Goal: Information Seeking & Learning: Learn about a topic

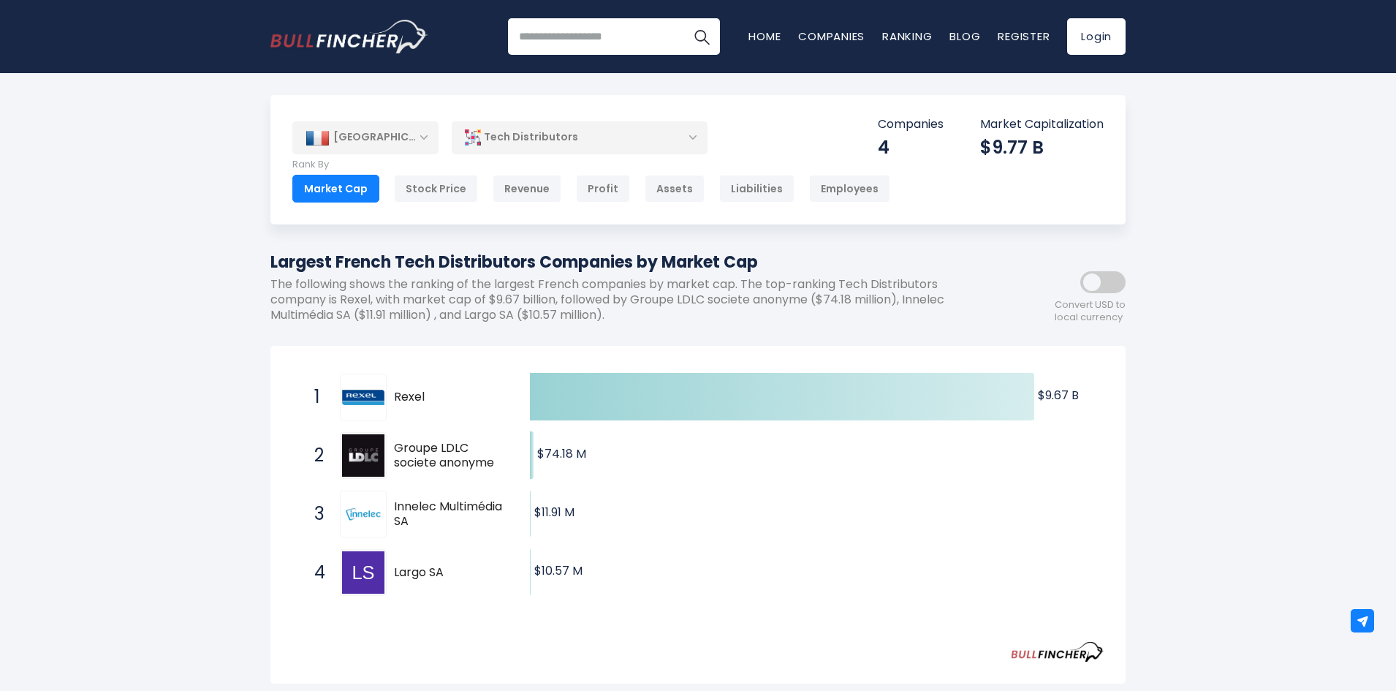
click at [420, 132] on div "[GEOGRAPHIC_DATA]" at bounding box center [365, 137] width 146 height 32
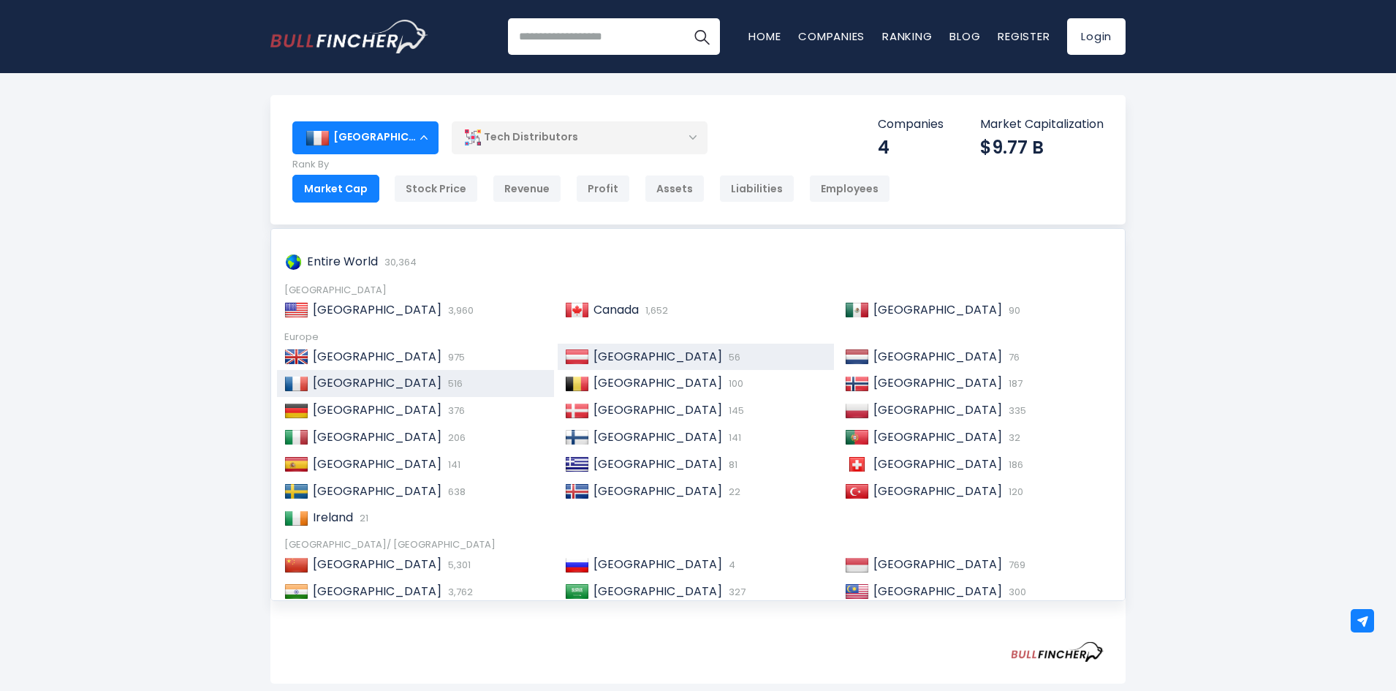
click at [628, 345] on div "Austria 56" at bounding box center [696, 356] width 277 height 27
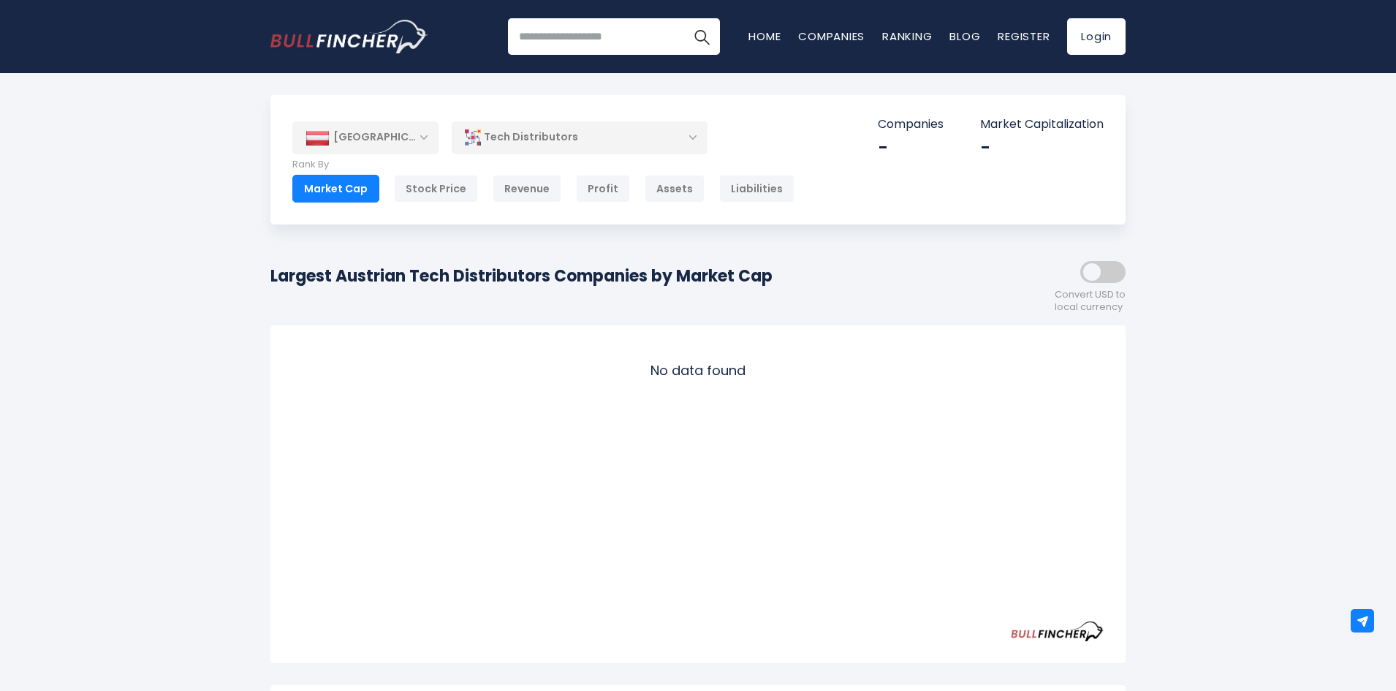
click at [416, 138] on div "[GEOGRAPHIC_DATA]" at bounding box center [365, 137] width 146 height 32
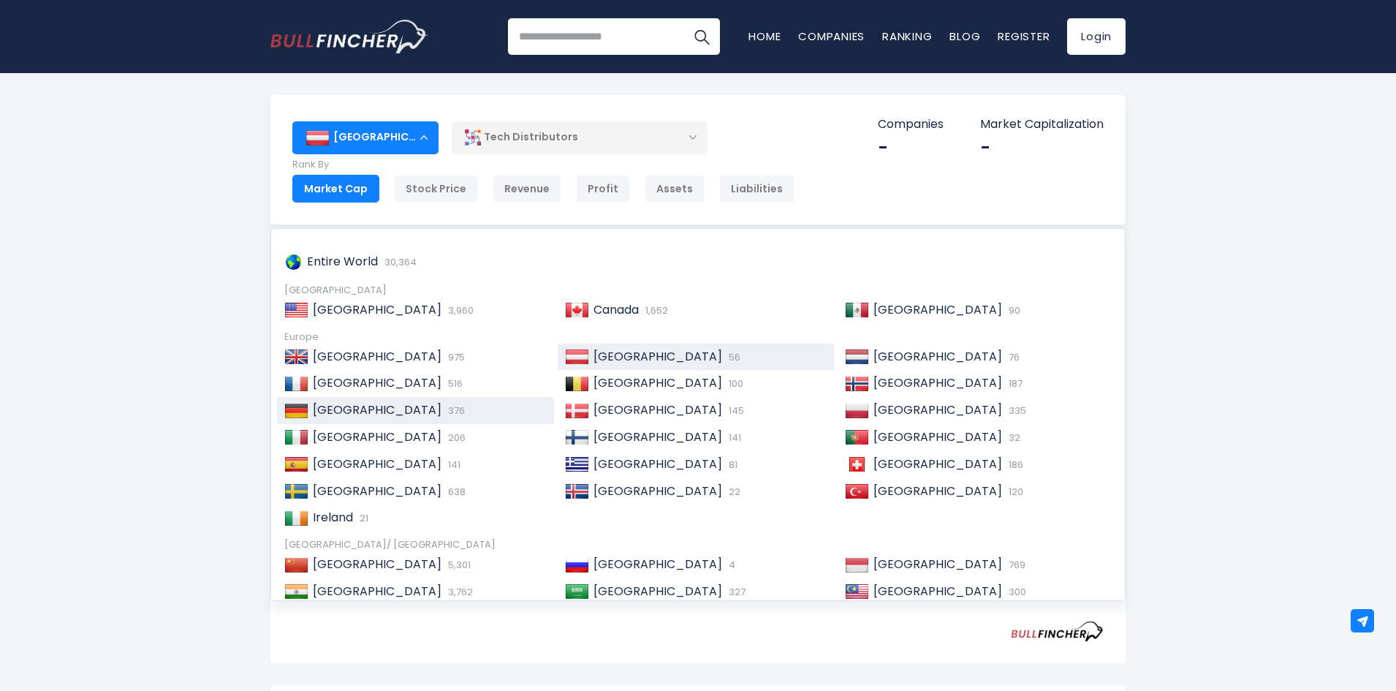
click at [367, 399] on div "Germany 376" at bounding box center [415, 410] width 277 height 27
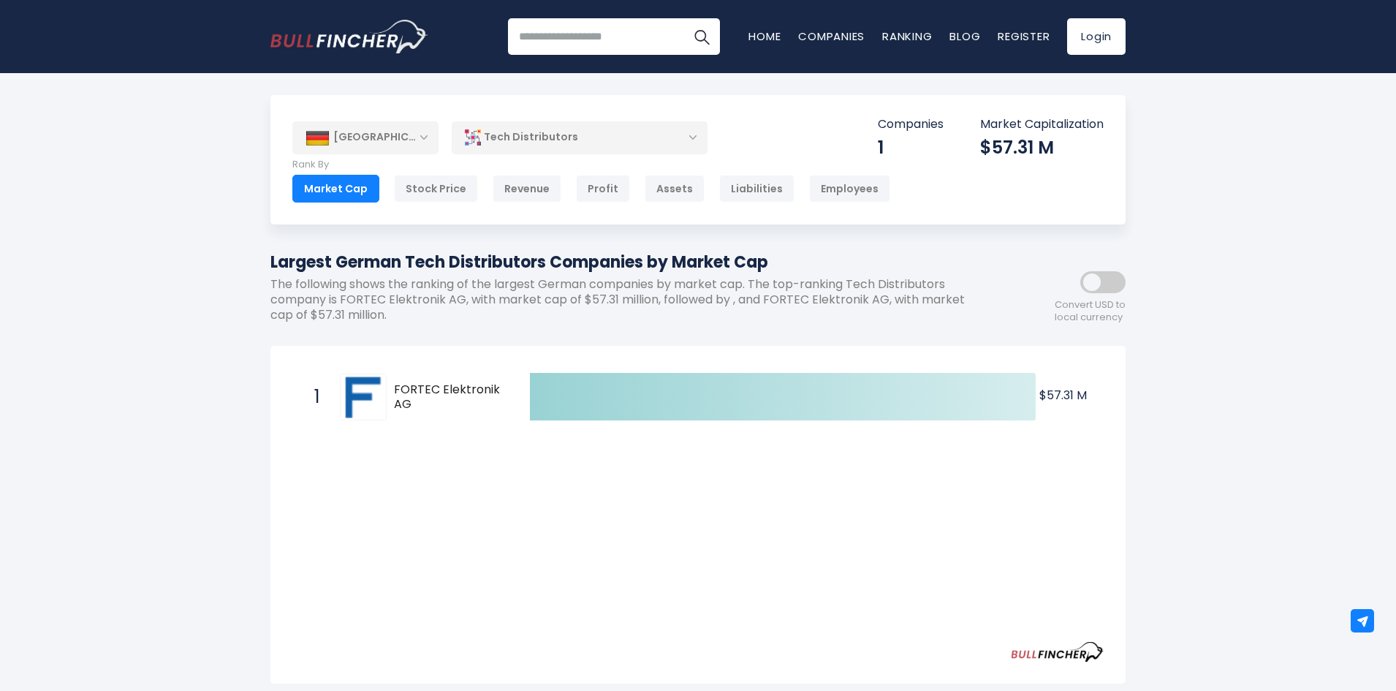
click at [395, 146] on div "[GEOGRAPHIC_DATA]" at bounding box center [365, 137] width 146 height 32
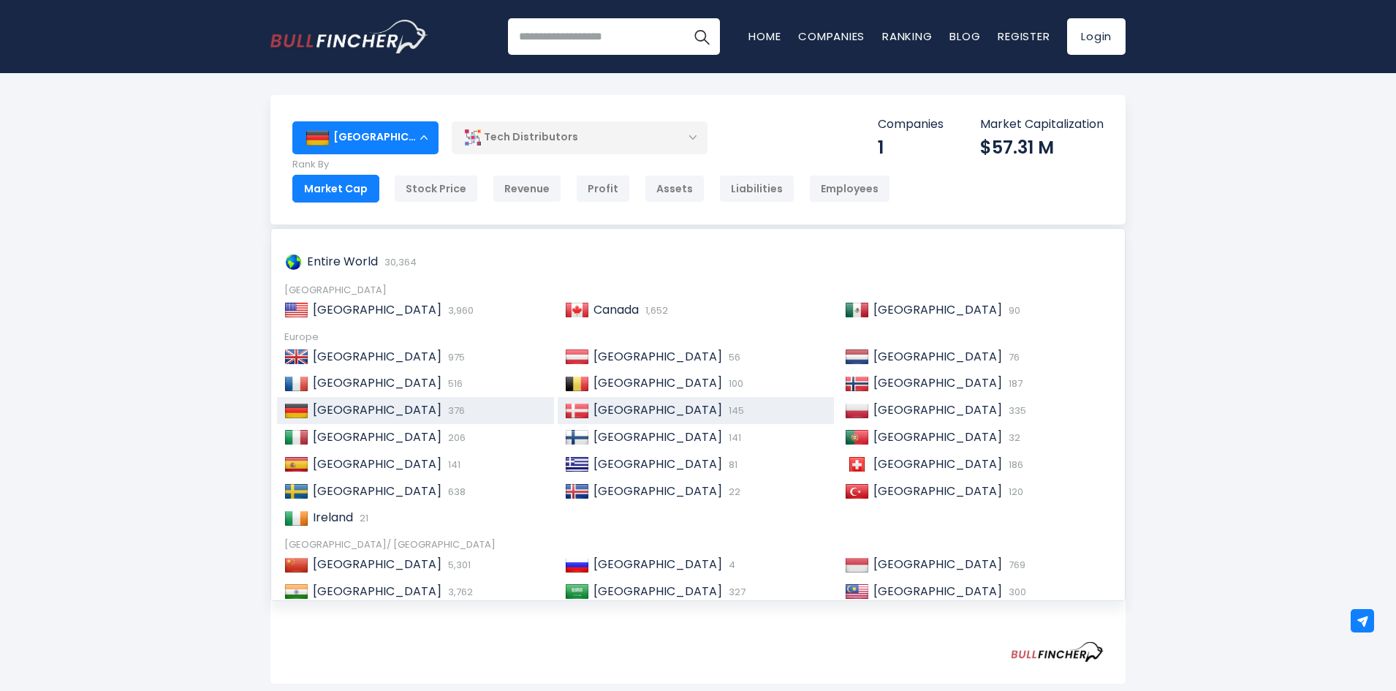
click at [718, 402] on div "Denmark 145" at bounding box center [696, 410] width 277 height 27
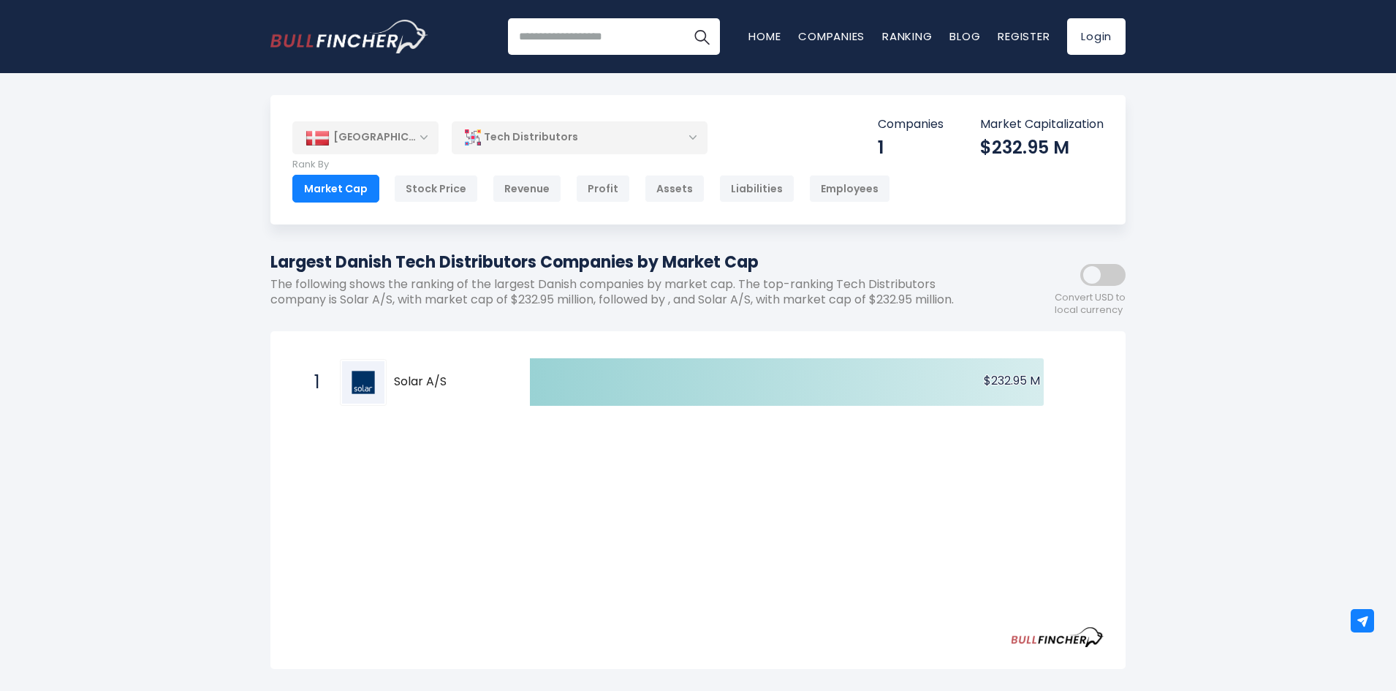
click at [419, 139] on div "[GEOGRAPHIC_DATA]" at bounding box center [365, 137] width 146 height 32
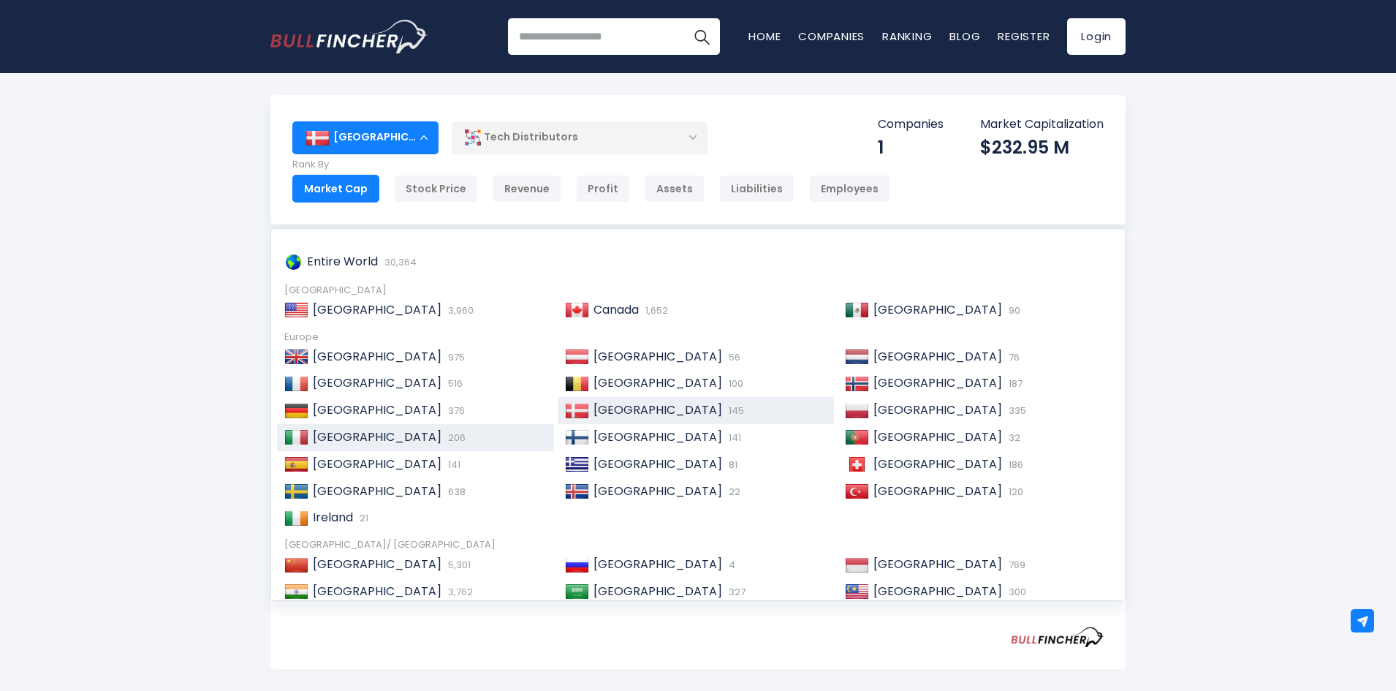
click at [430, 436] on div "Italy 206" at bounding box center [427, 437] width 238 height 15
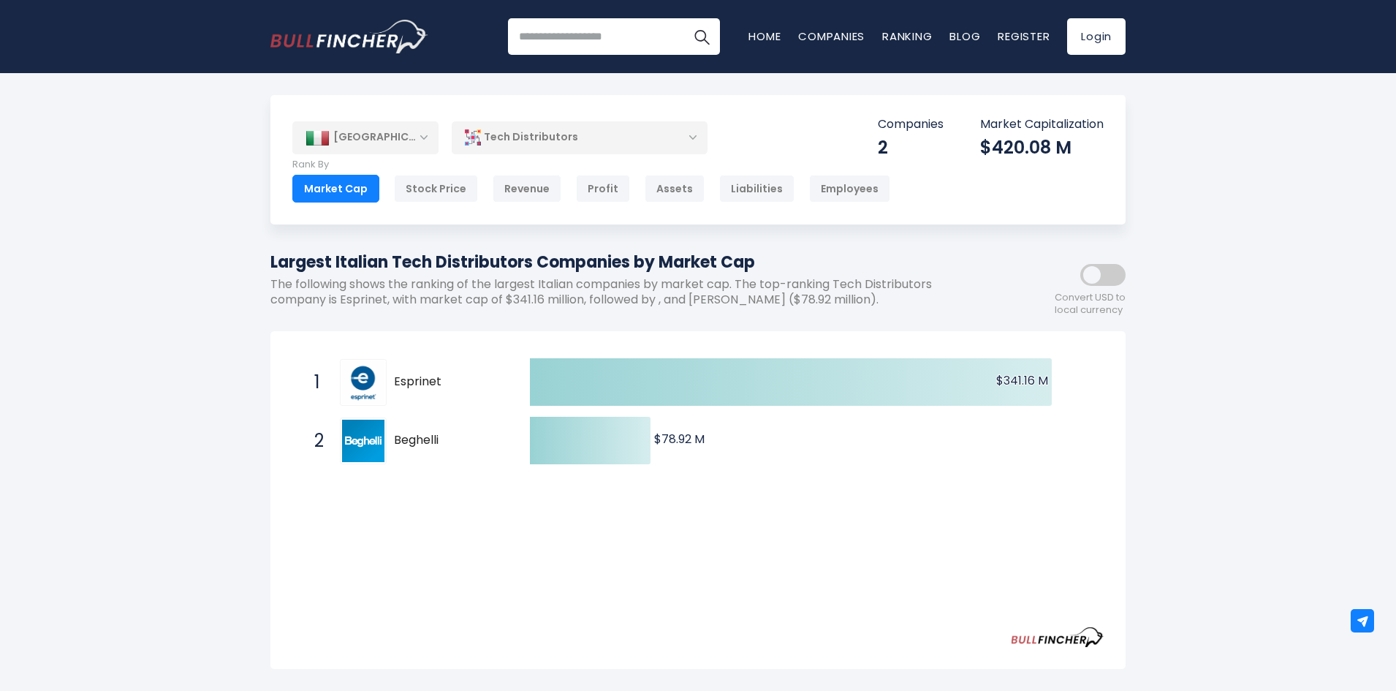
click at [406, 140] on div "[GEOGRAPHIC_DATA]" at bounding box center [365, 137] width 146 height 32
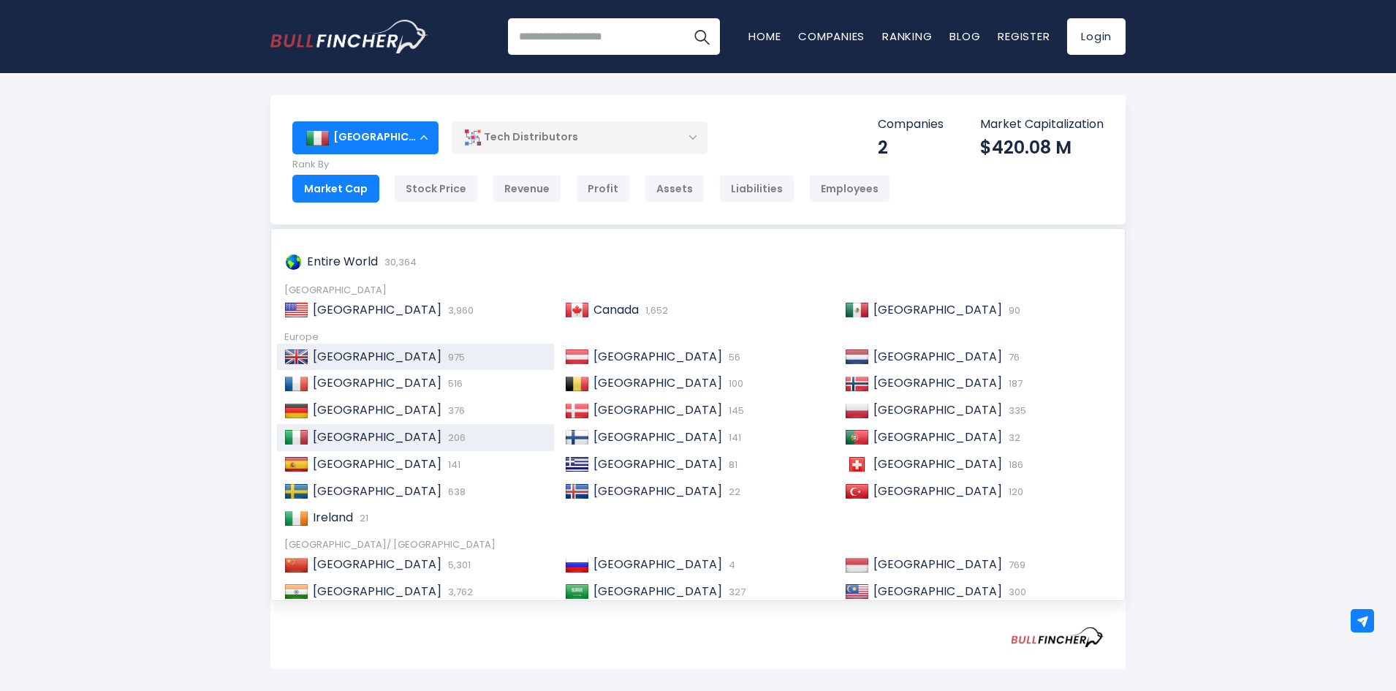
click at [444, 351] on span "975" at bounding box center [454, 357] width 20 height 14
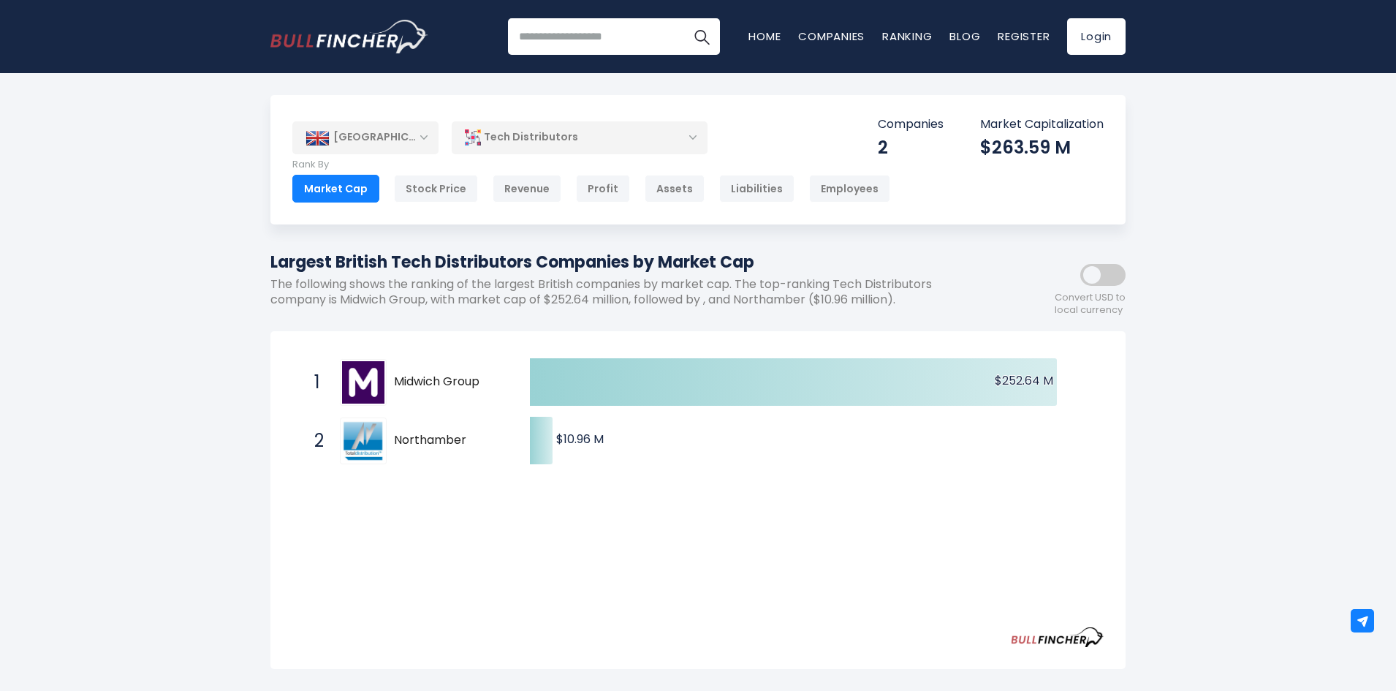
click at [391, 138] on div "[GEOGRAPHIC_DATA]" at bounding box center [365, 137] width 146 height 32
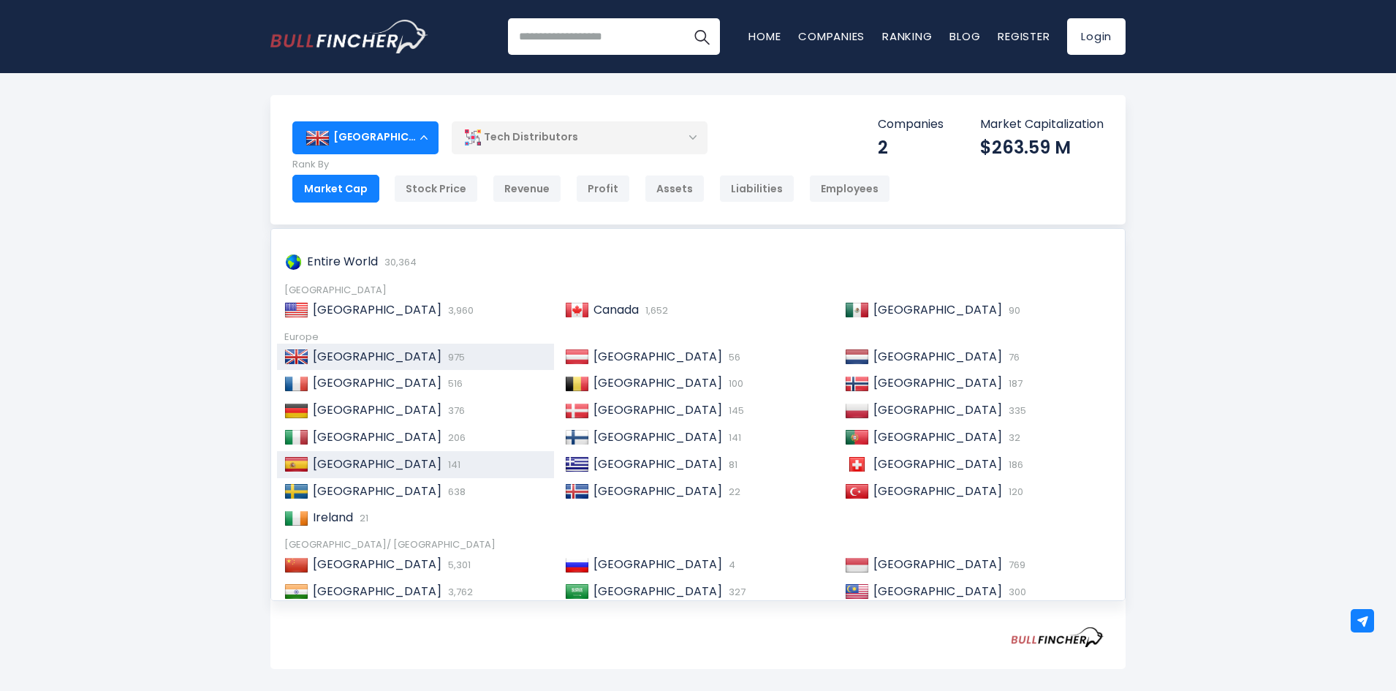
click at [402, 455] on div "[GEOGRAPHIC_DATA] 141" at bounding box center [415, 464] width 277 height 27
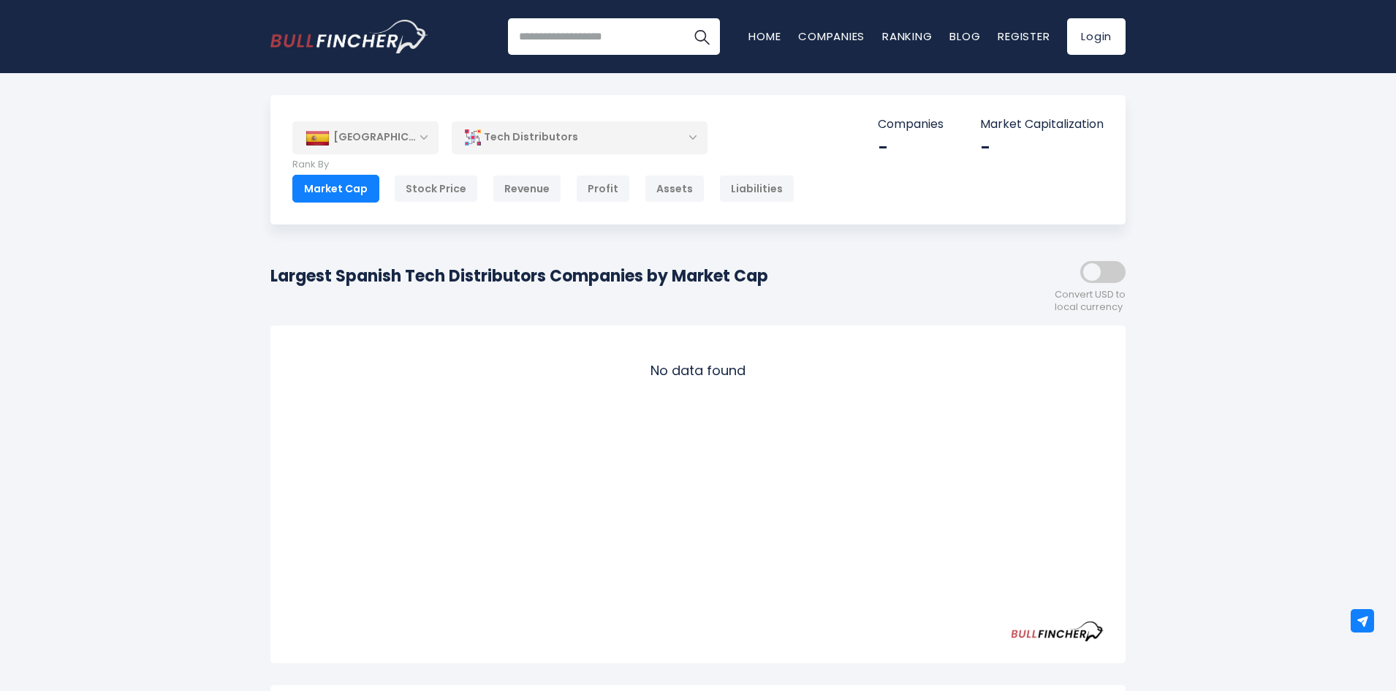
click at [384, 144] on div "[GEOGRAPHIC_DATA]" at bounding box center [365, 137] width 146 height 32
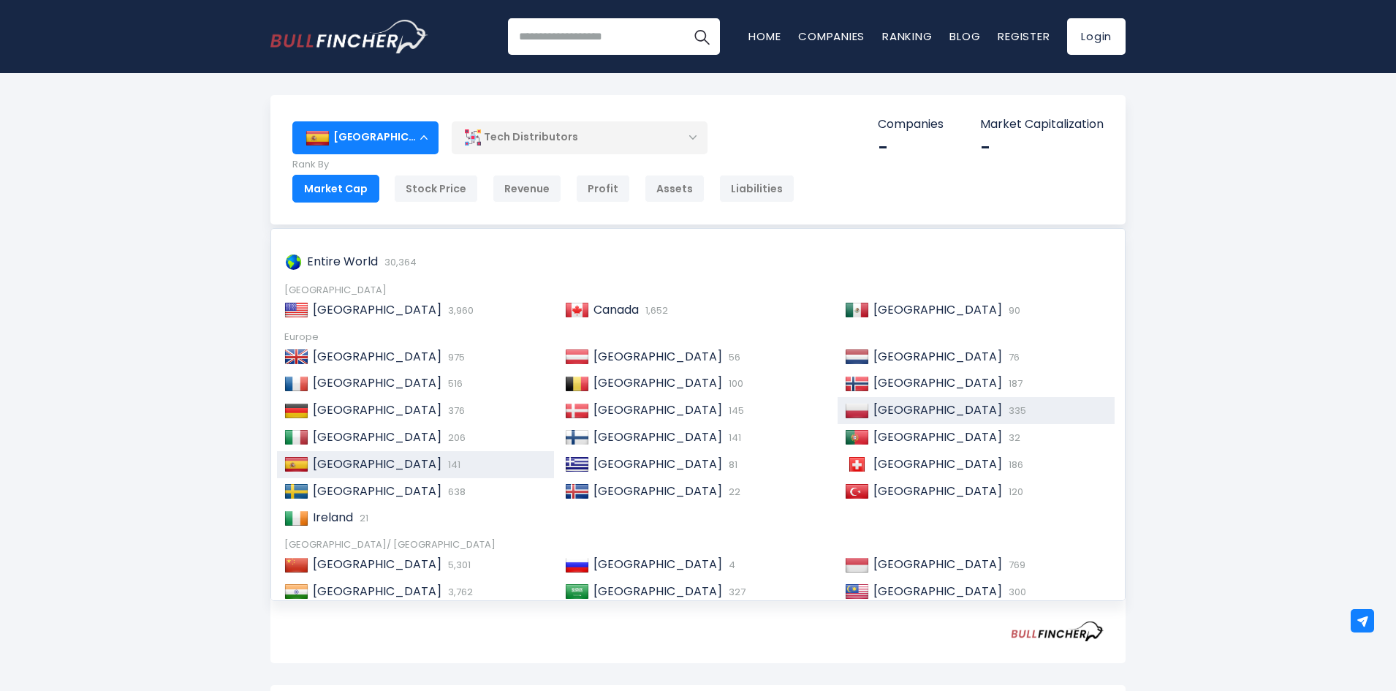
click at [838, 402] on div "Poland 335" at bounding box center [975, 410] width 277 height 27
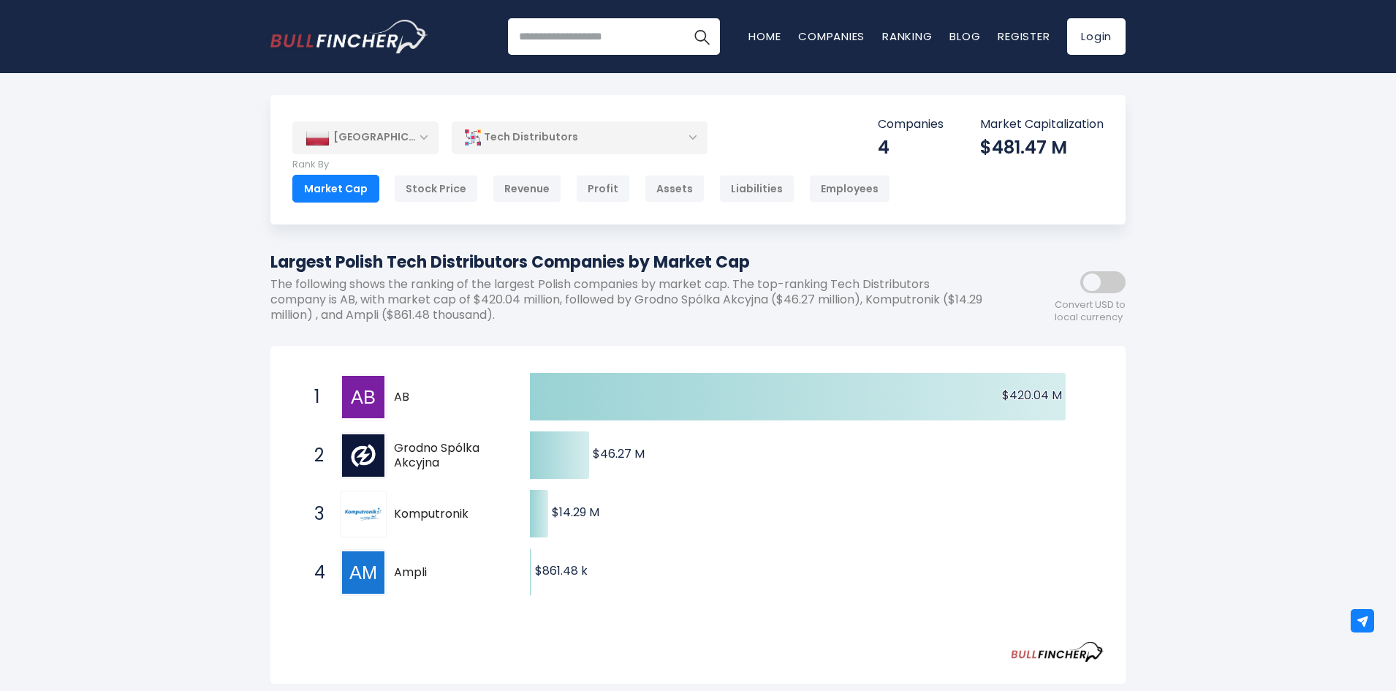
click at [421, 151] on div "[GEOGRAPHIC_DATA]" at bounding box center [365, 137] width 146 height 32
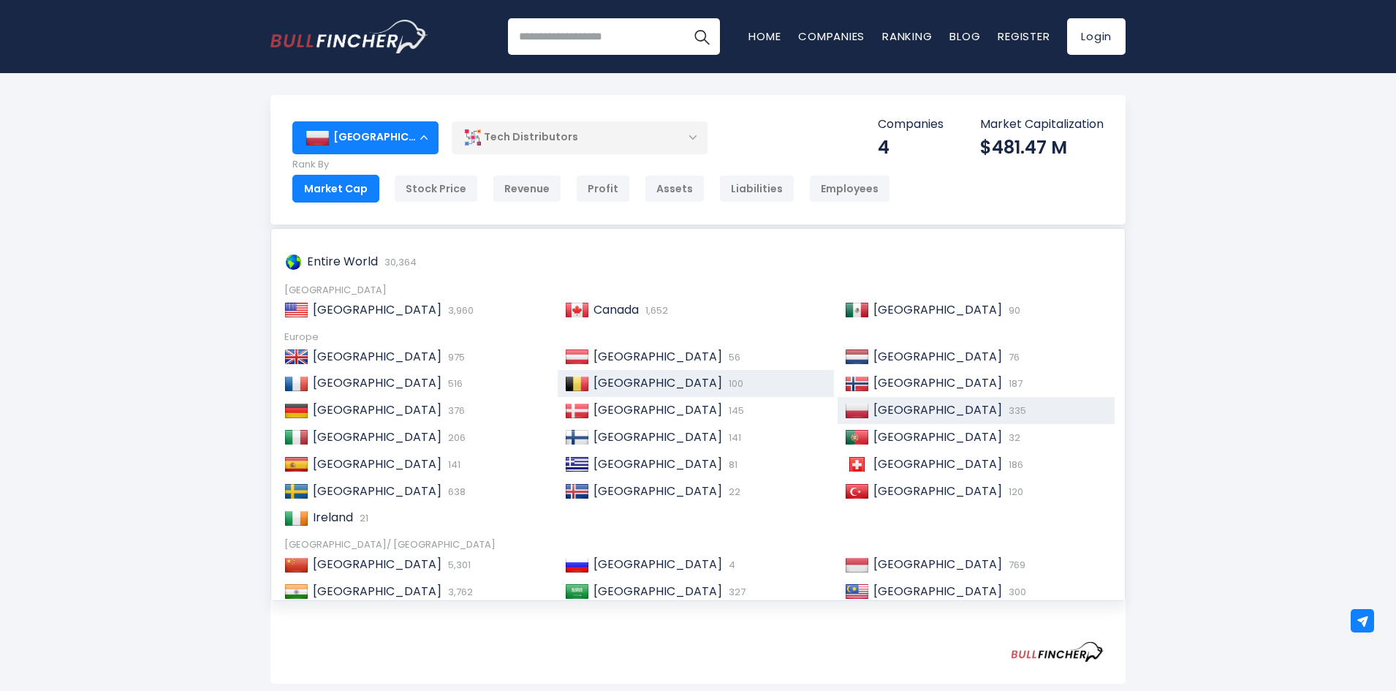
click at [635, 395] on div "Belgium 100" at bounding box center [696, 383] width 277 height 27
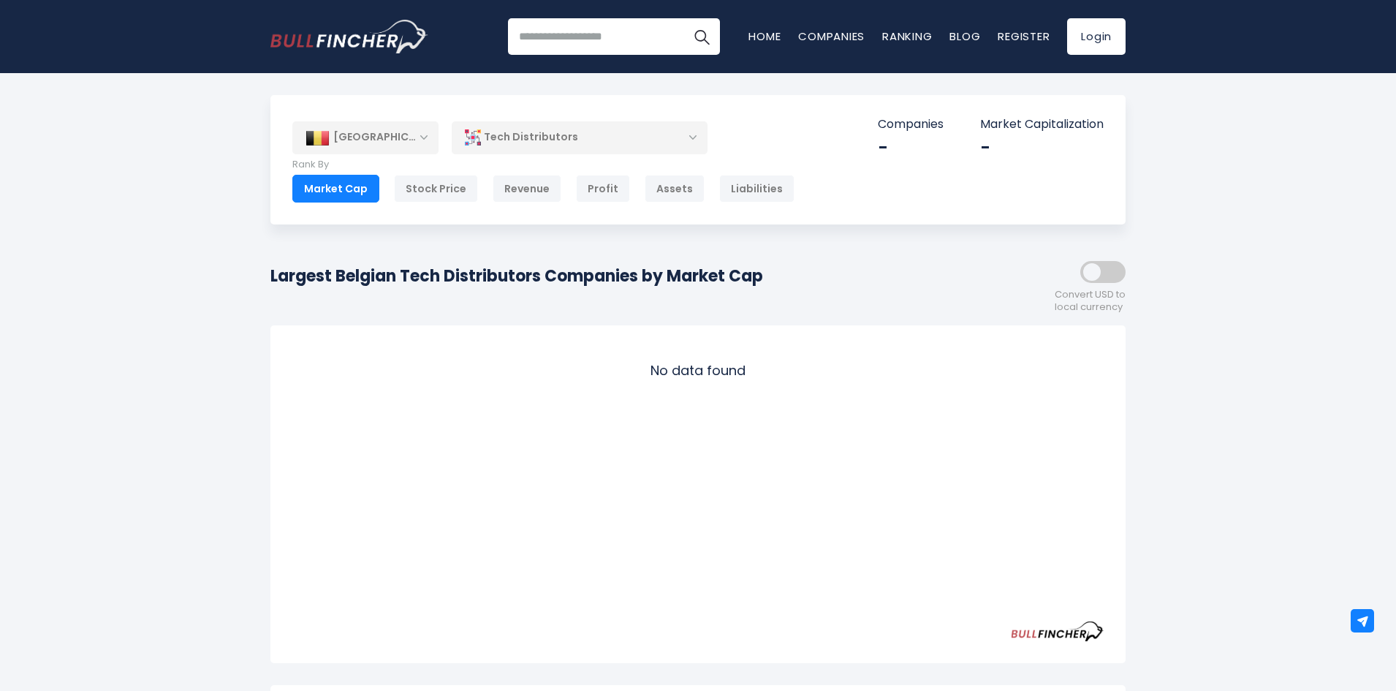
click at [421, 134] on div "[GEOGRAPHIC_DATA]" at bounding box center [365, 137] width 146 height 32
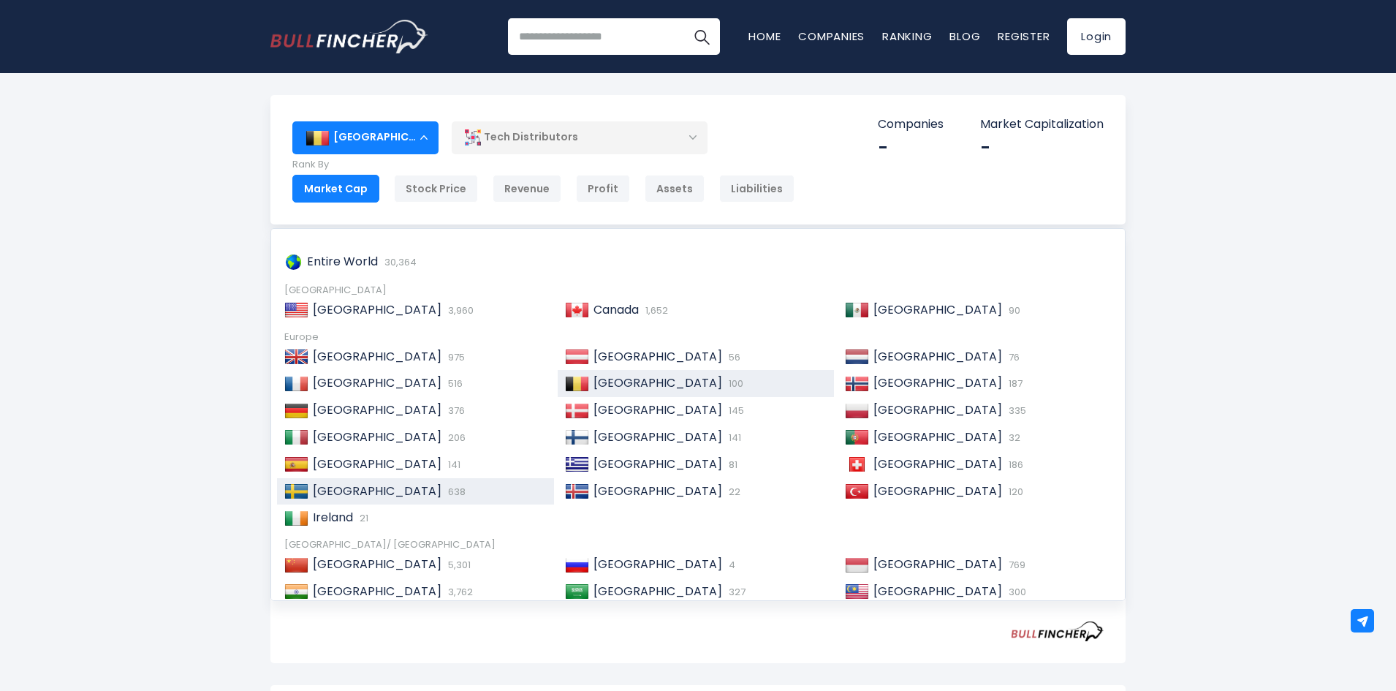
click at [446, 479] on div "Sweden 638" at bounding box center [415, 491] width 277 height 27
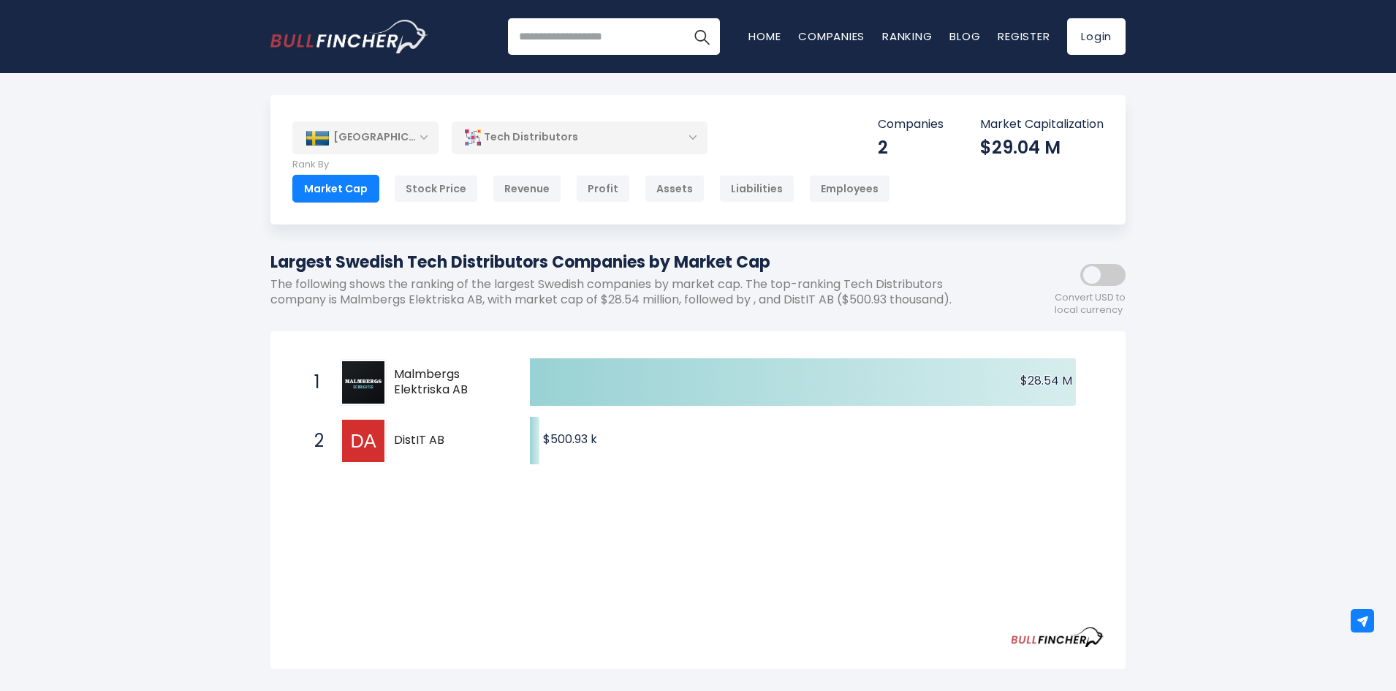
click at [421, 134] on div "[GEOGRAPHIC_DATA]" at bounding box center [365, 137] width 146 height 32
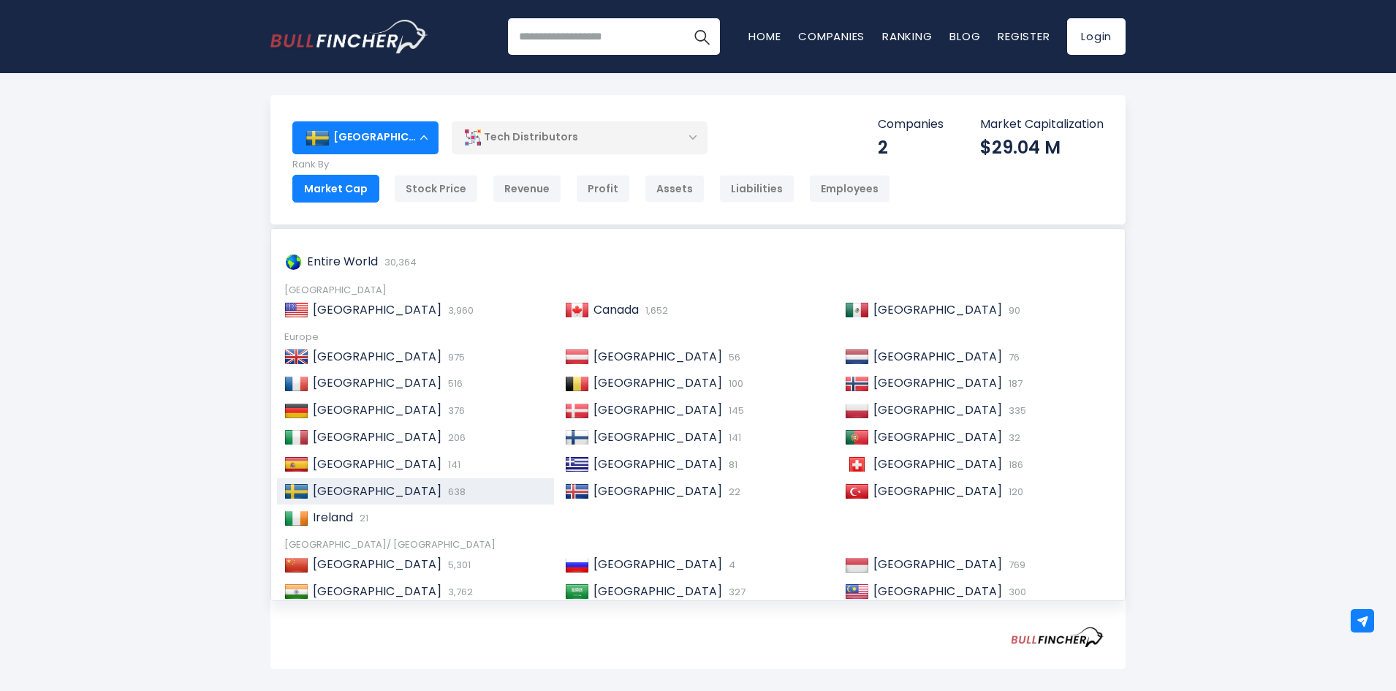
click at [421, 134] on div "[GEOGRAPHIC_DATA]" at bounding box center [365, 137] width 146 height 32
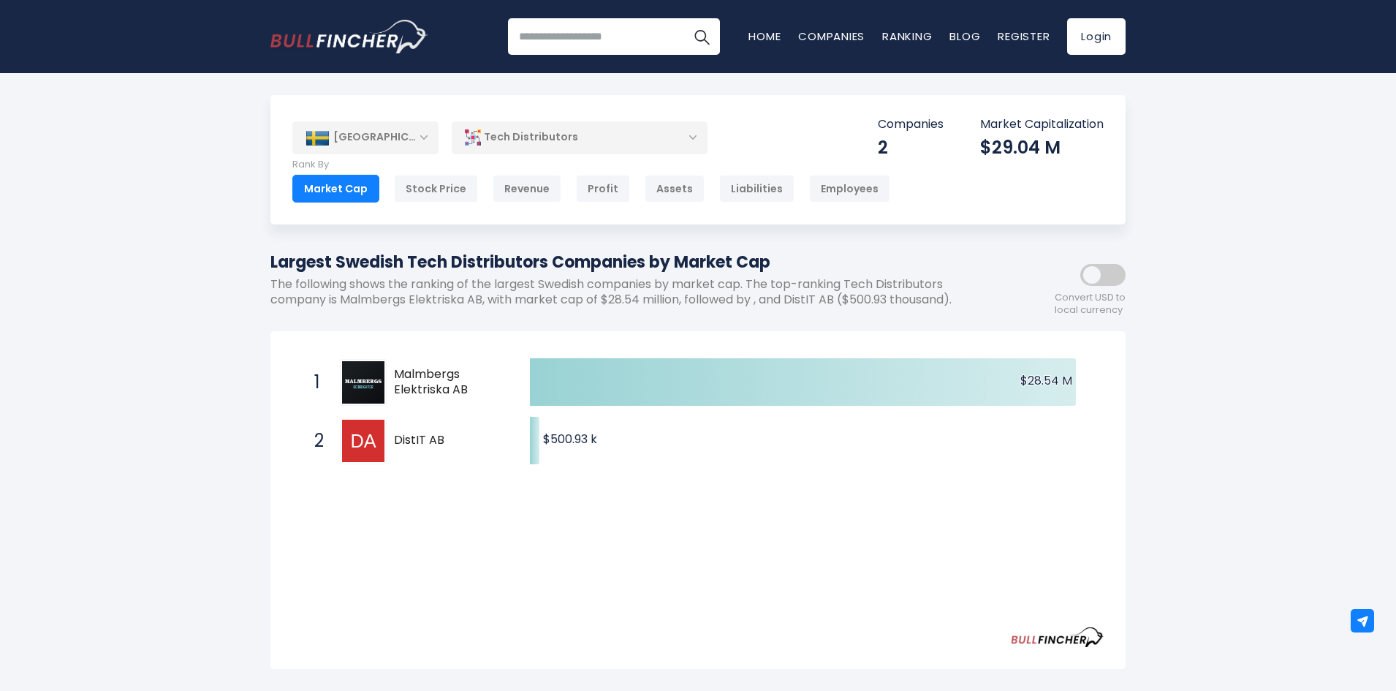
click at [421, 134] on div "[GEOGRAPHIC_DATA]" at bounding box center [365, 137] width 146 height 32
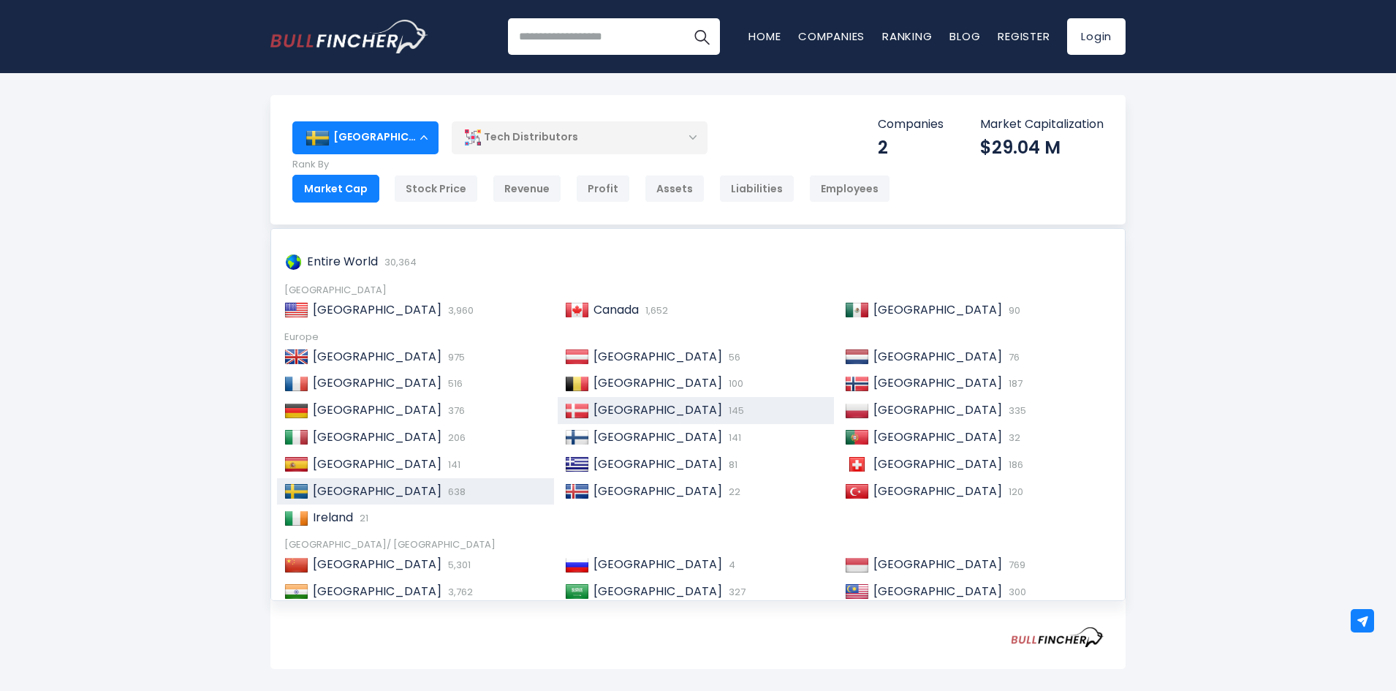
click at [634, 405] on span "[GEOGRAPHIC_DATA]" at bounding box center [657, 409] width 129 height 17
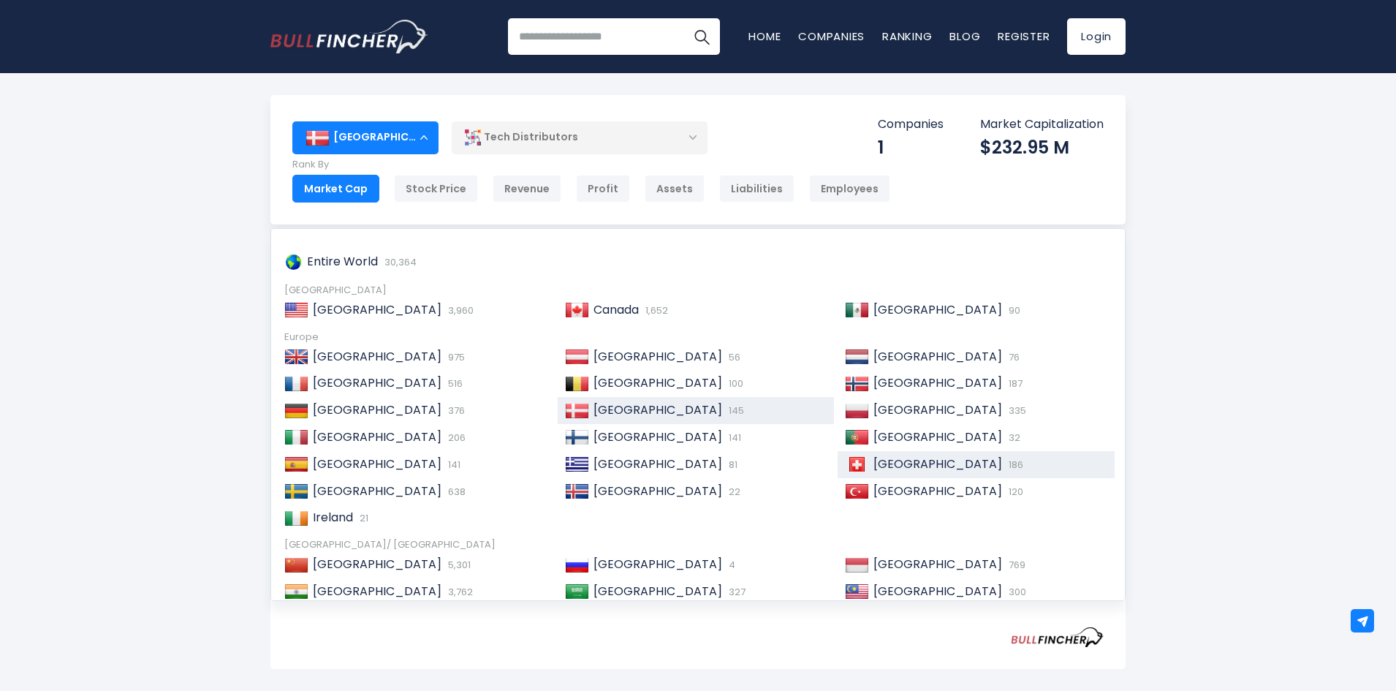
click at [873, 475] on div "[GEOGRAPHIC_DATA] 186" at bounding box center [975, 464] width 277 height 27
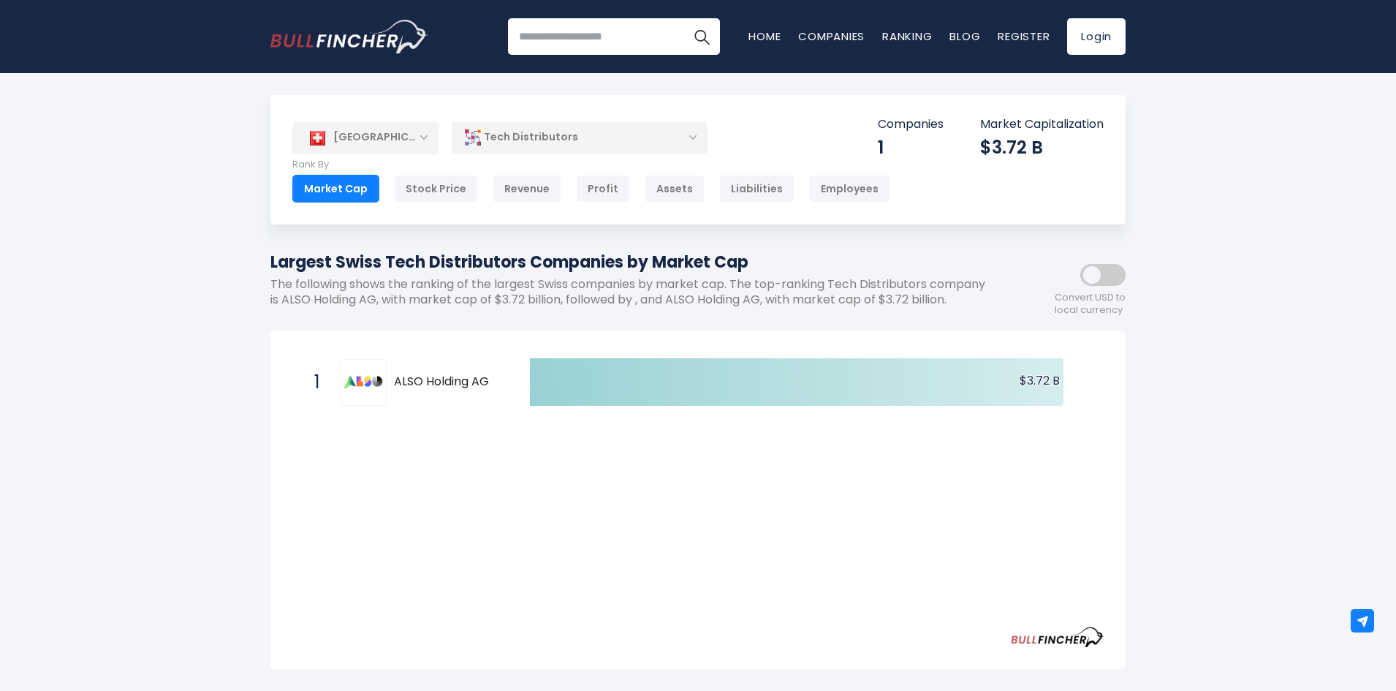
click at [422, 139] on div "[GEOGRAPHIC_DATA]" at bounding box center [365, 137] width 146 height 32
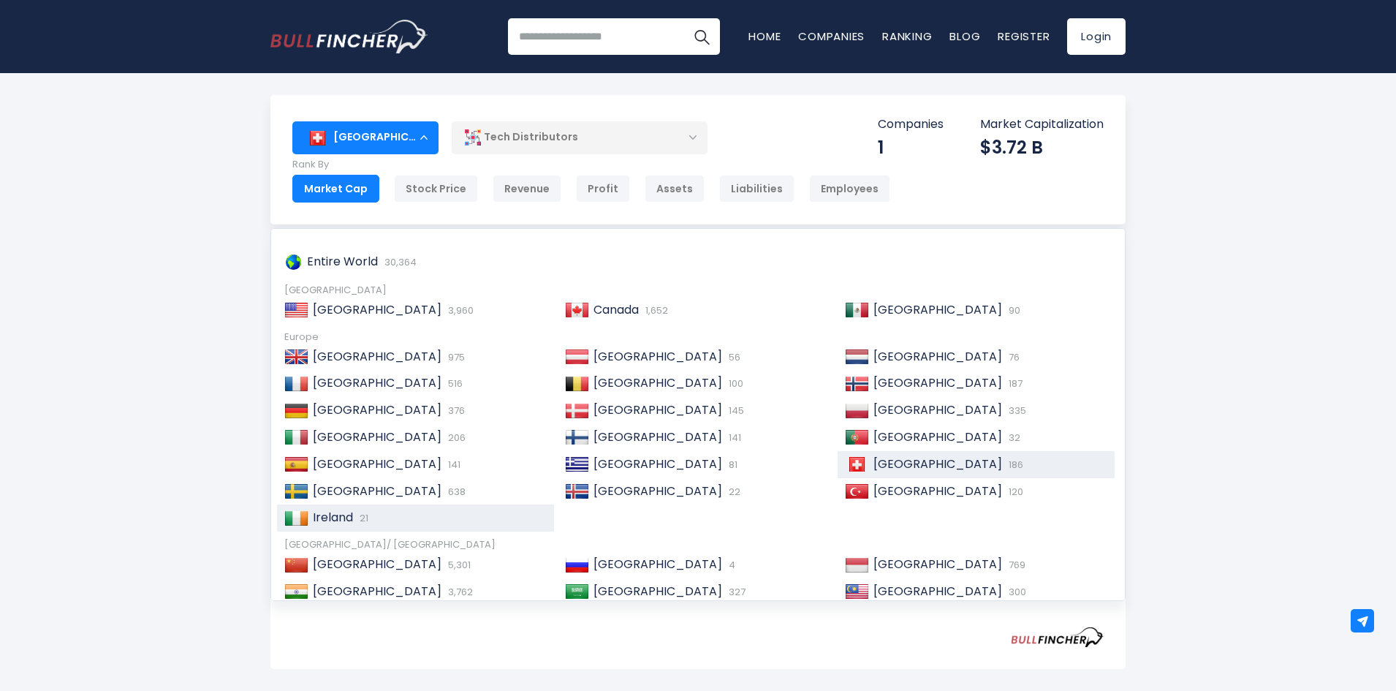
click at [362, 512] on span "21" at bounding box center [362, 518] width 12 height 14
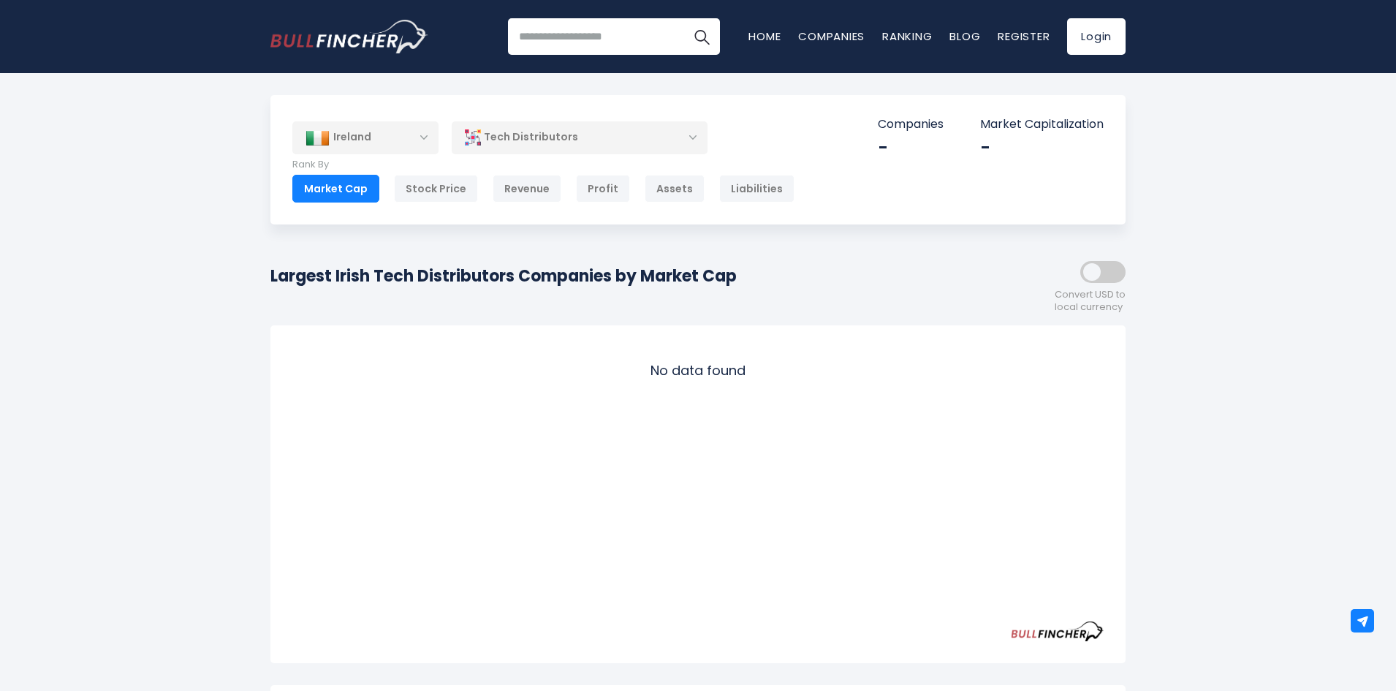
click at [433, 142] on div "Ireland" at bounding box center [365, 137] width 146 height 32
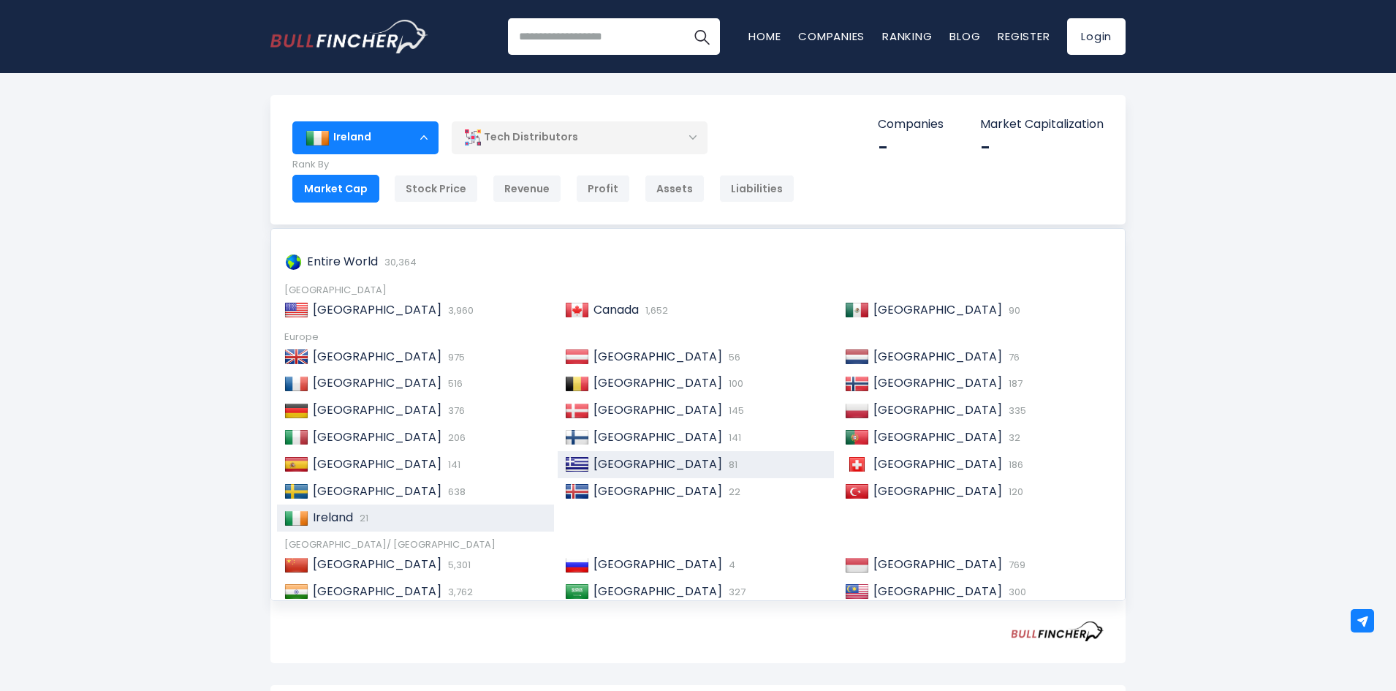
click at [650, 457] on div "Greece 81" at bounding box center [708, 464] width 238 height 15
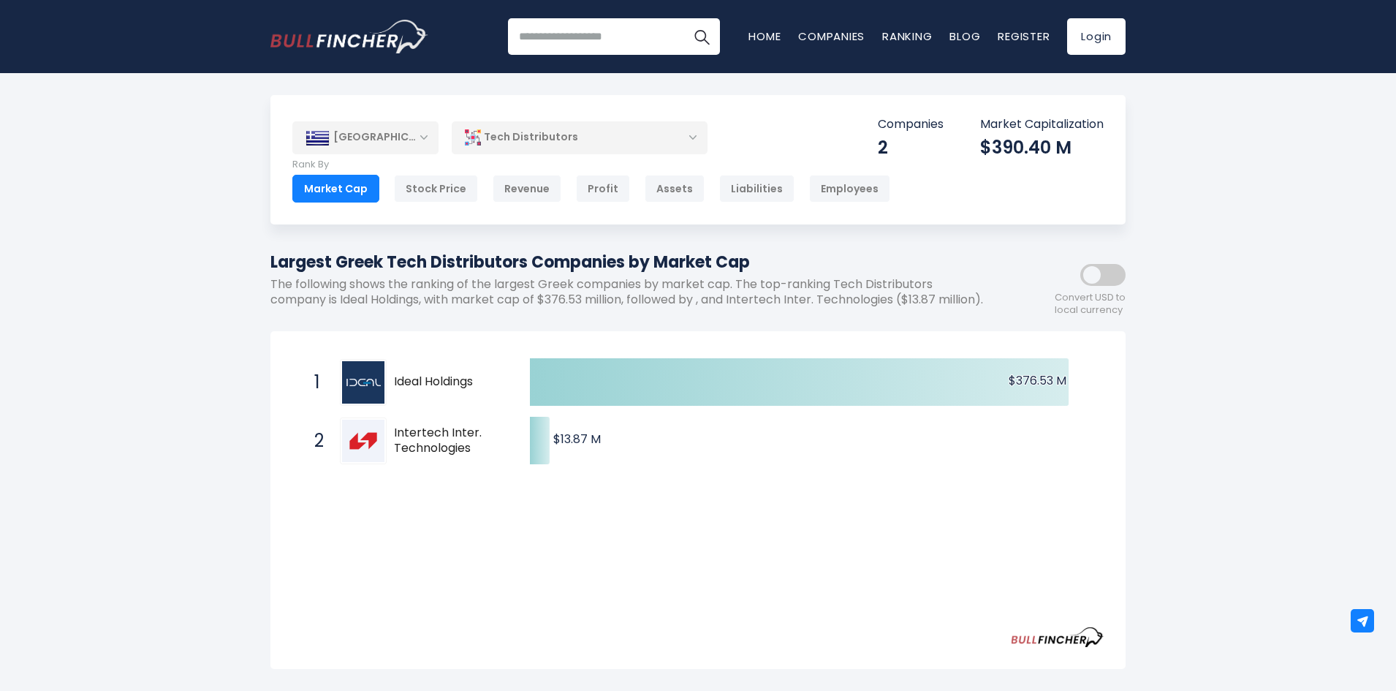
click at [418, 126] on div "[GEOGRAPHIC_DATA]" at bounding box center [365, 137] width 146 height 32
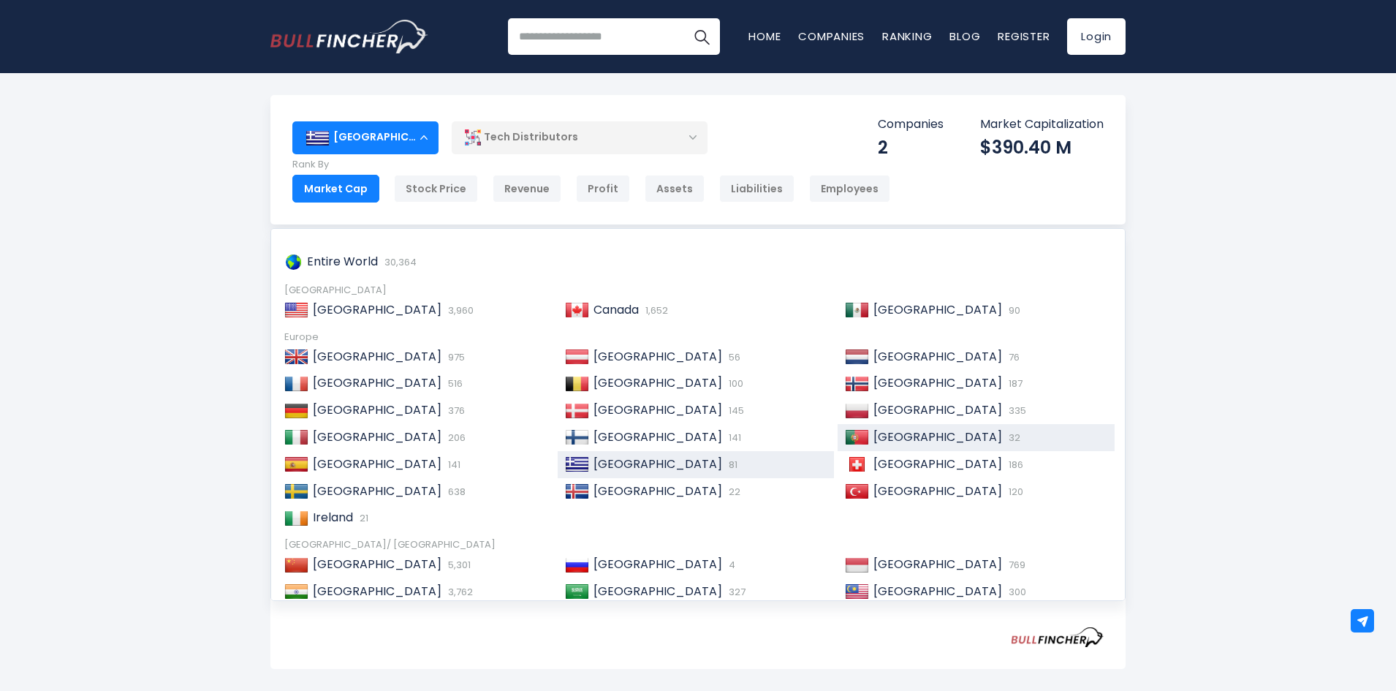
click at [862, 425] on div "Portugal 32" at bounding box center [975, 437] width 277 height 27
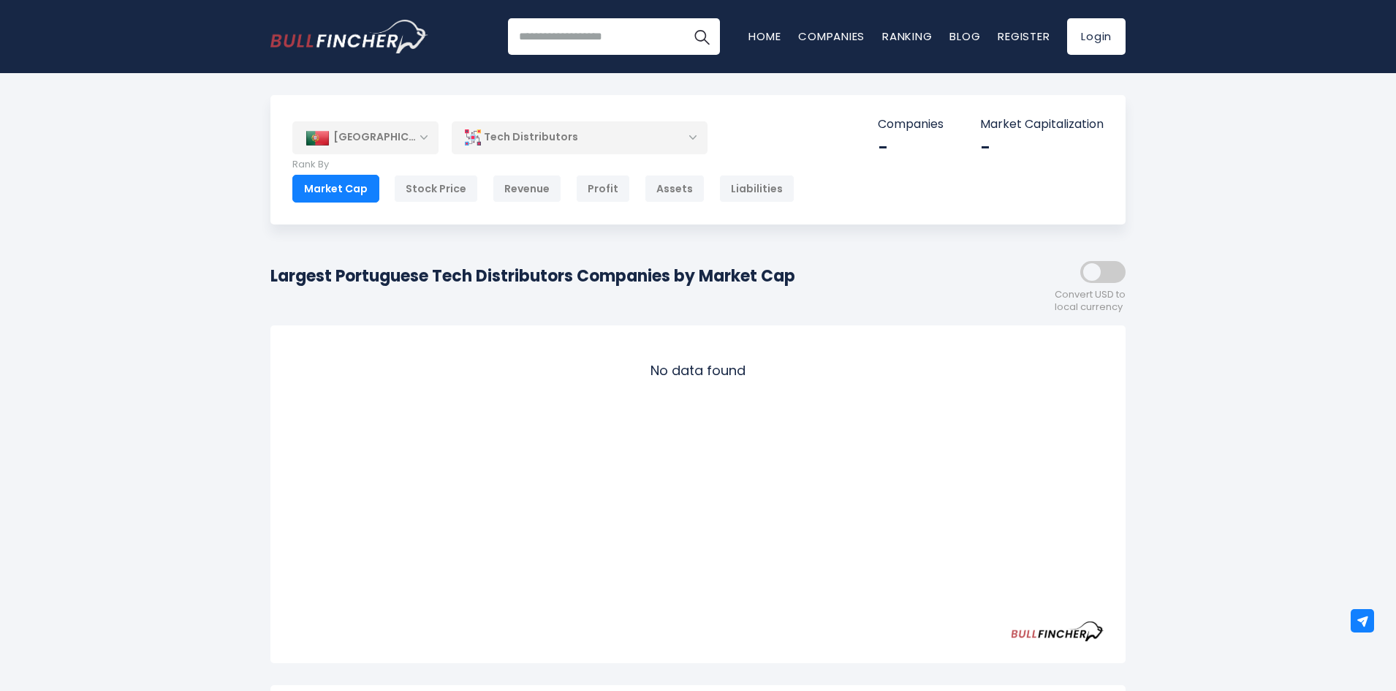
click at [409, 135] on div "[GEOGRAPHIC_DATA]" at bounding box center [365, 137] width 146 height 32
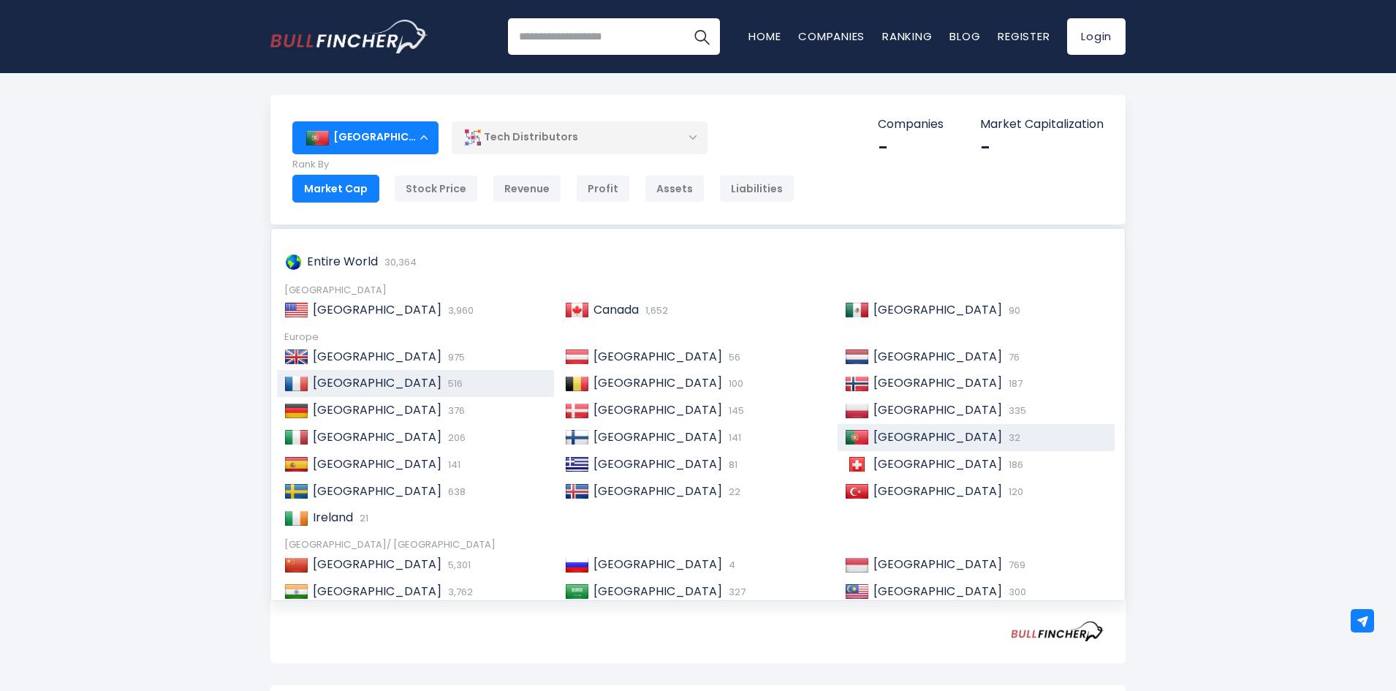
click at [460, 385] on div "France 516" at bounding box center [427, 383] width 238 height 15
